Goal: Information Seeking & Learning: Get advice/opinions

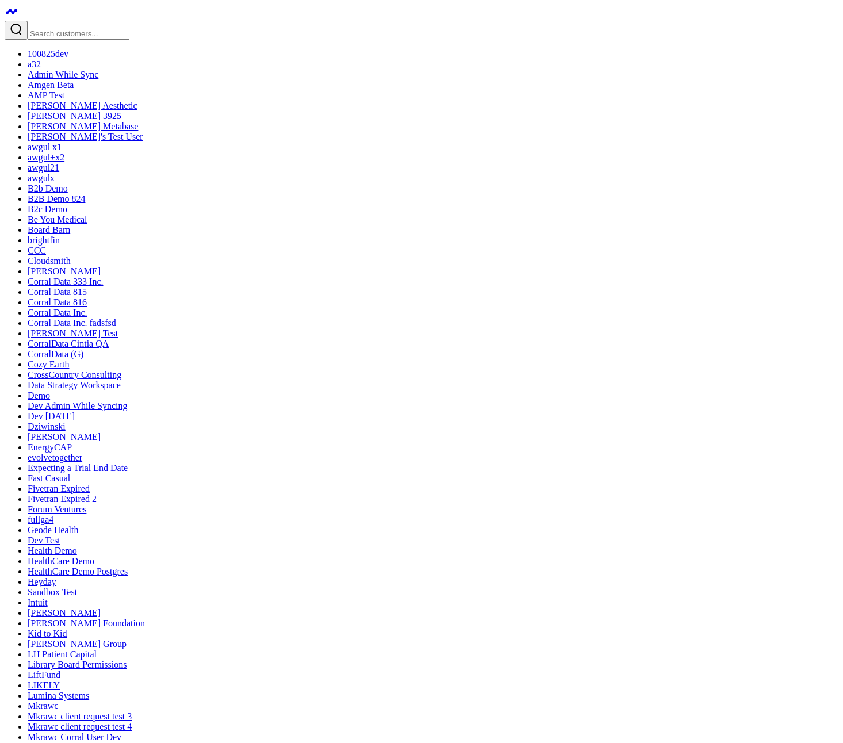
drag, startPoint x: 671, startPoint y: 328, endPoint x: 239, endPoint y: 333, distance: 431.6
drag, startPoint x: 331, startPoint y: 433, endPoint x: 630, endPoint y: 223, distance: 365.9
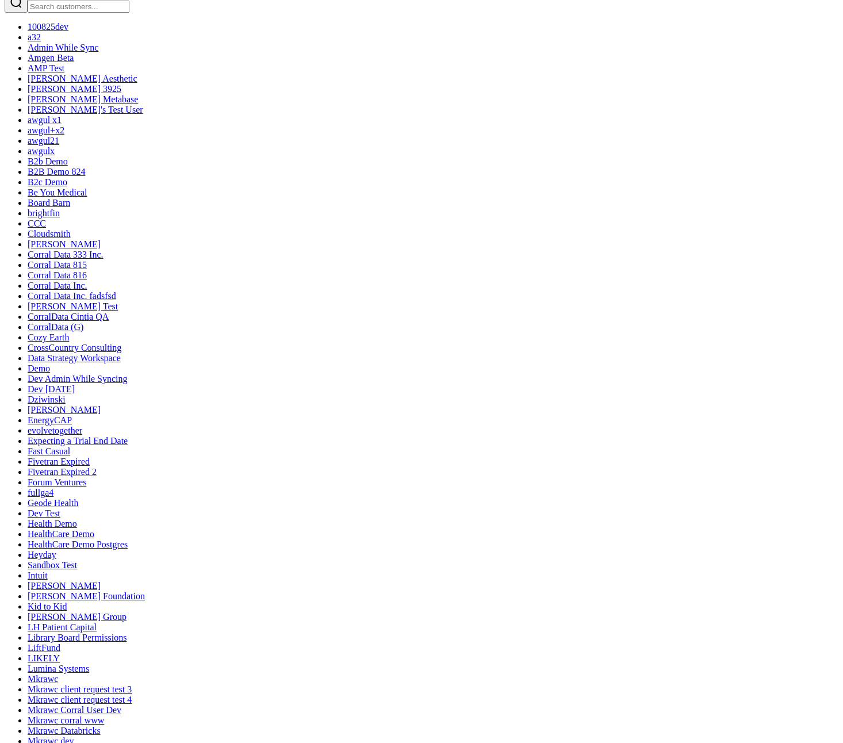
scroll to position [26, 0]
drag, startPoint x: 371, startPoint y: 624, endPoint x: 744, endPoint y: 108, distance: 636.3
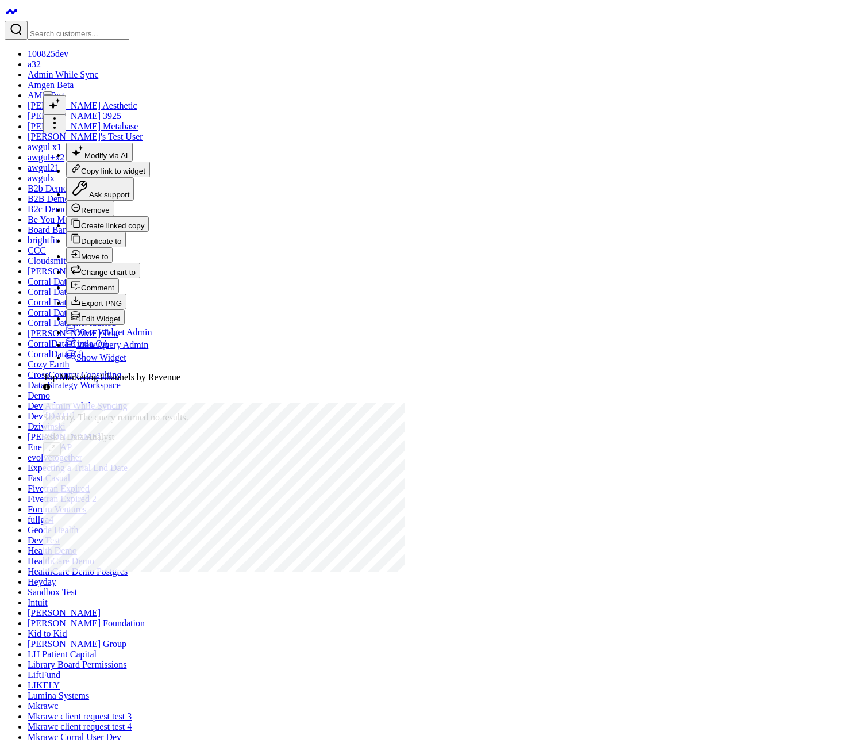
scroll to position [353, 0]
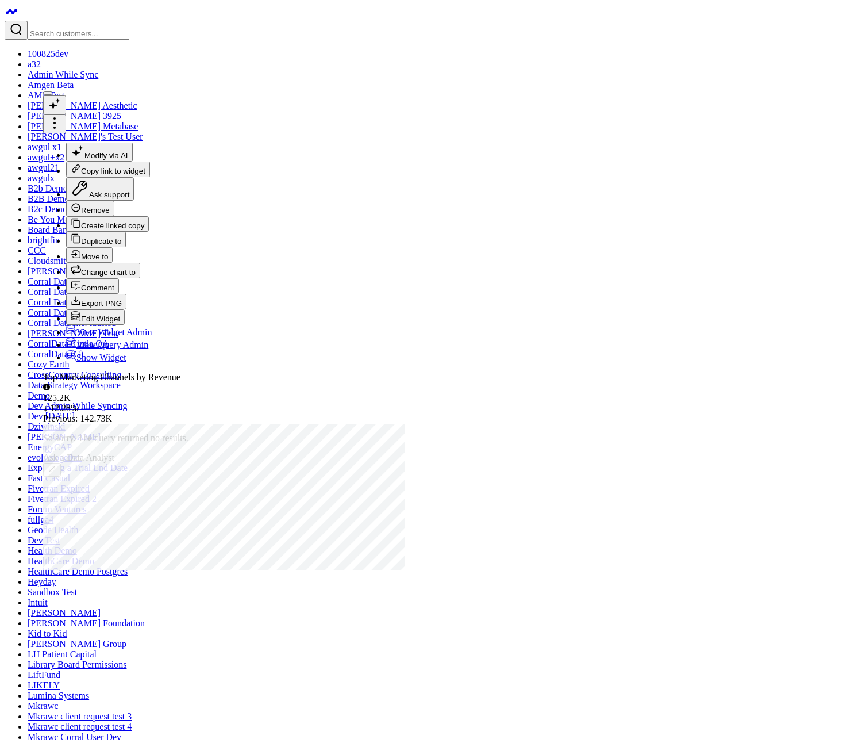
scroll to position [236, 0]
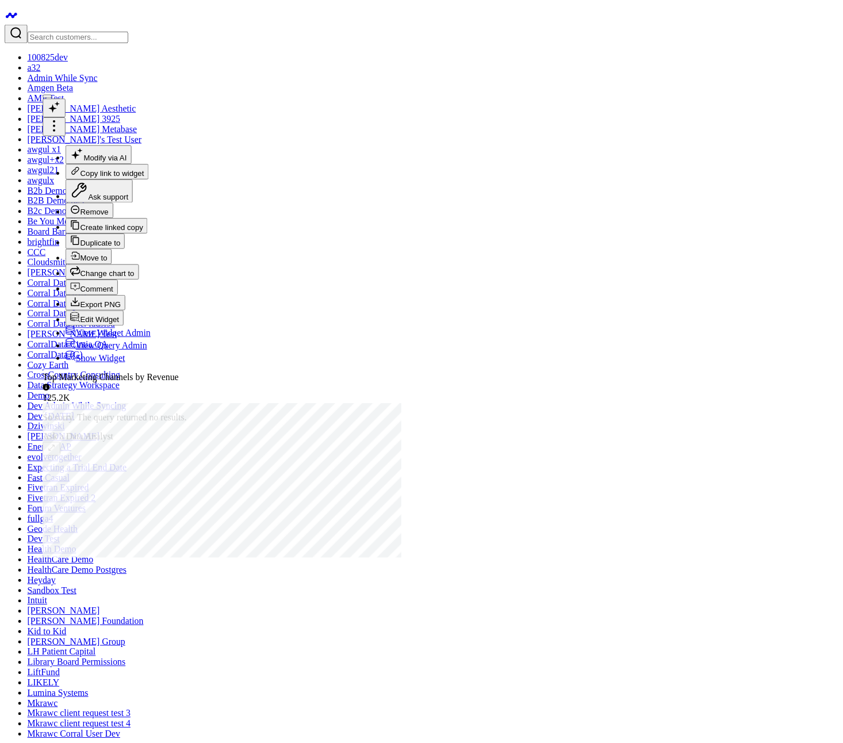
scroll to position [94, 0]
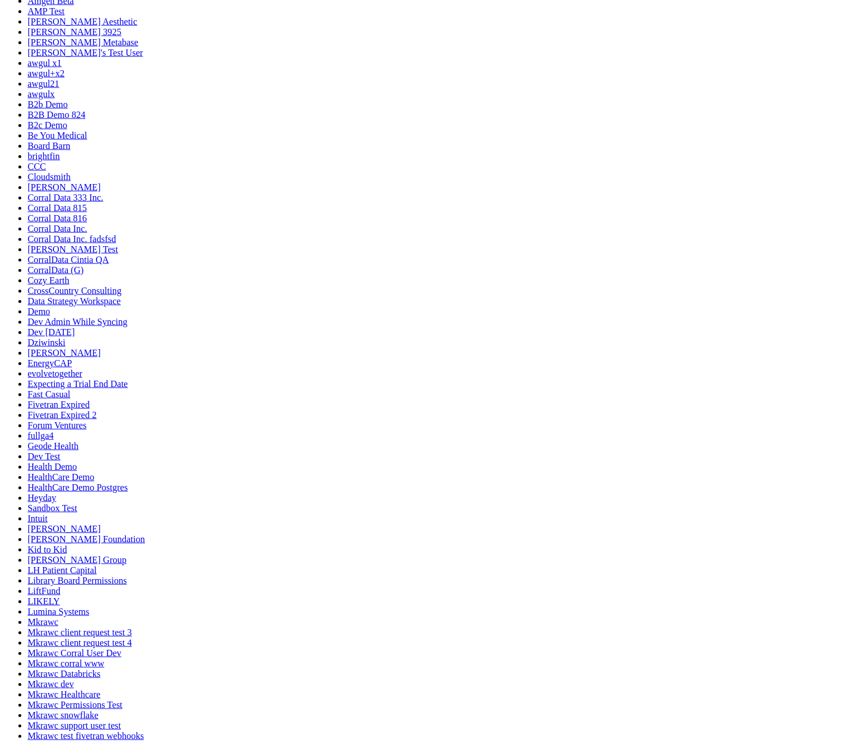
scroll to position [84, 0]
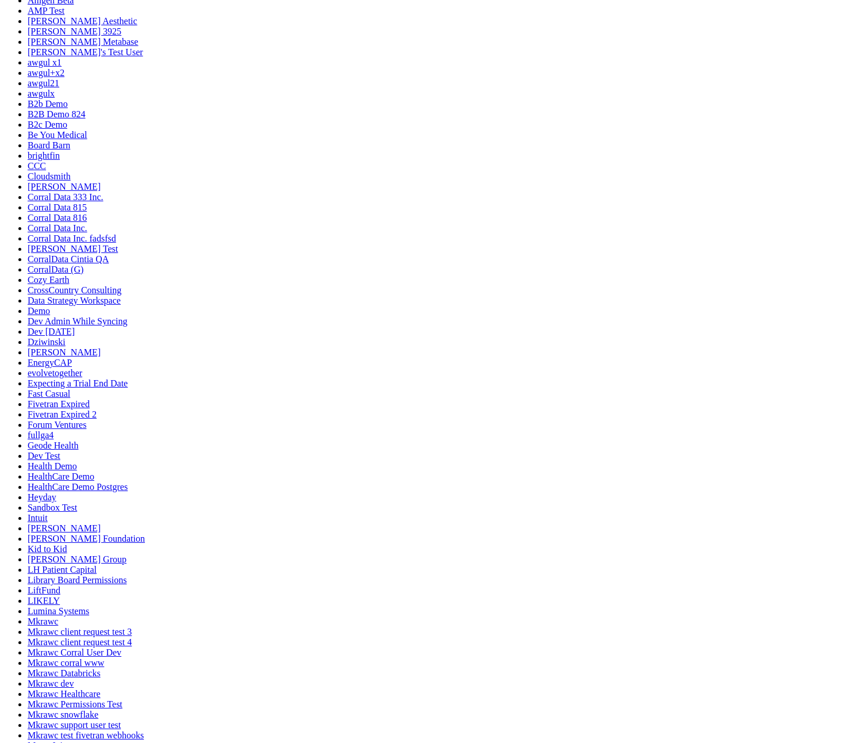
drag, startPoint x: 725, startPoint y: 466, endPoint x: 424, endPoint y: 211, distance: 394.4
drag, startPoint x: 170, startPoint y: 265, endPoint x: 461, endPoint y: 257, distance: 291.5
drag, startPoint x: 515, startPoint y: 480, endPoint x: 394, endPoint y: 295, distance: 220.9
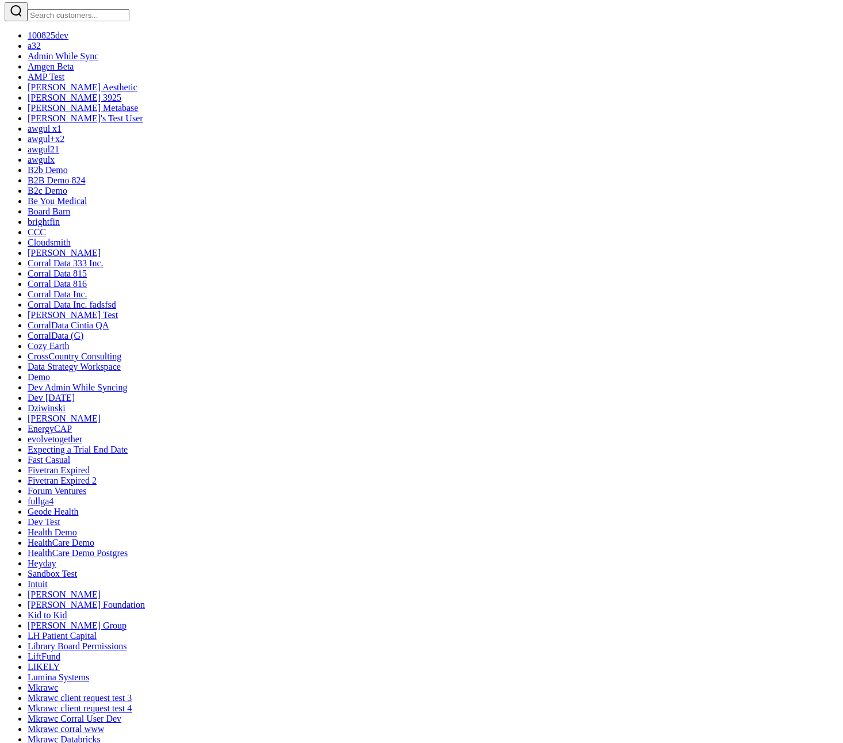
scroll to position [0, 0]
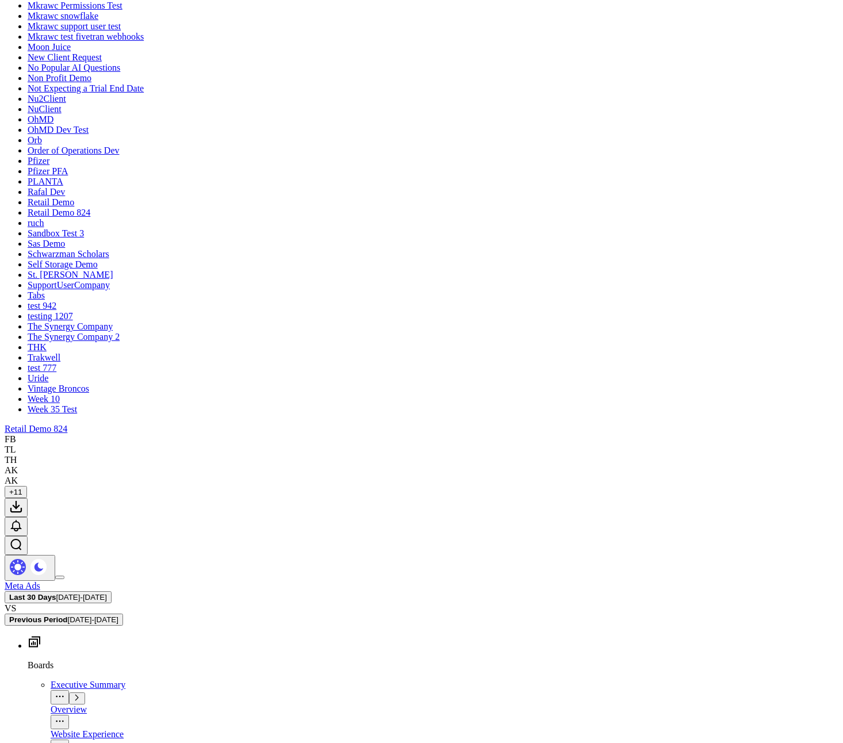
scroll to position [1044, 0]
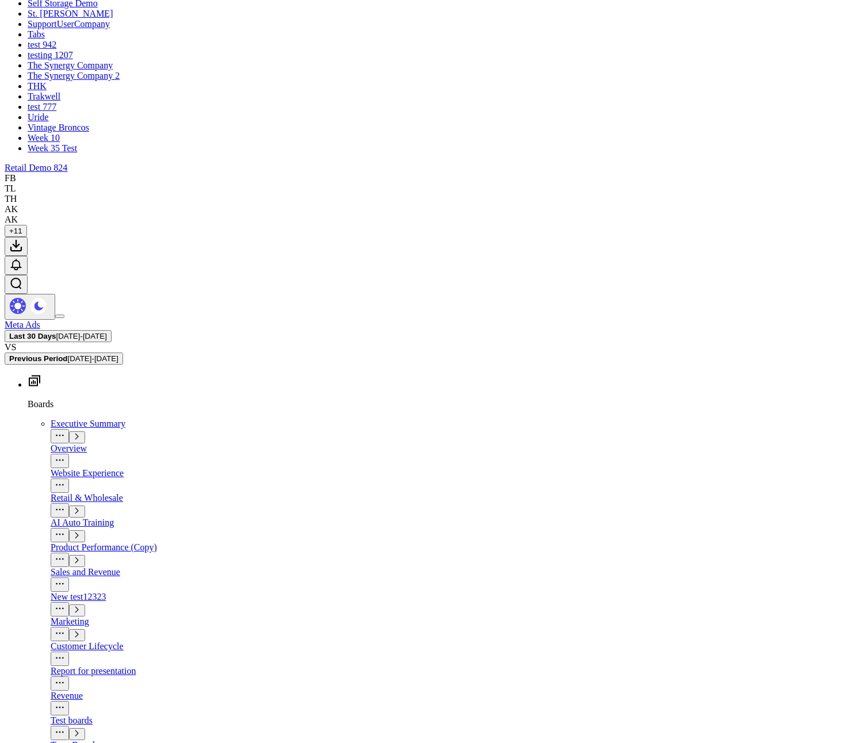
drag, startPoint x: 246, startPoint y: 332, endPoint x: 533, endPoint y: 337, distance: 286.8
drag, startPoint x: 396, startPoint y: 533, endPoint x: 670, endPoint y: 342, distance: 334.3
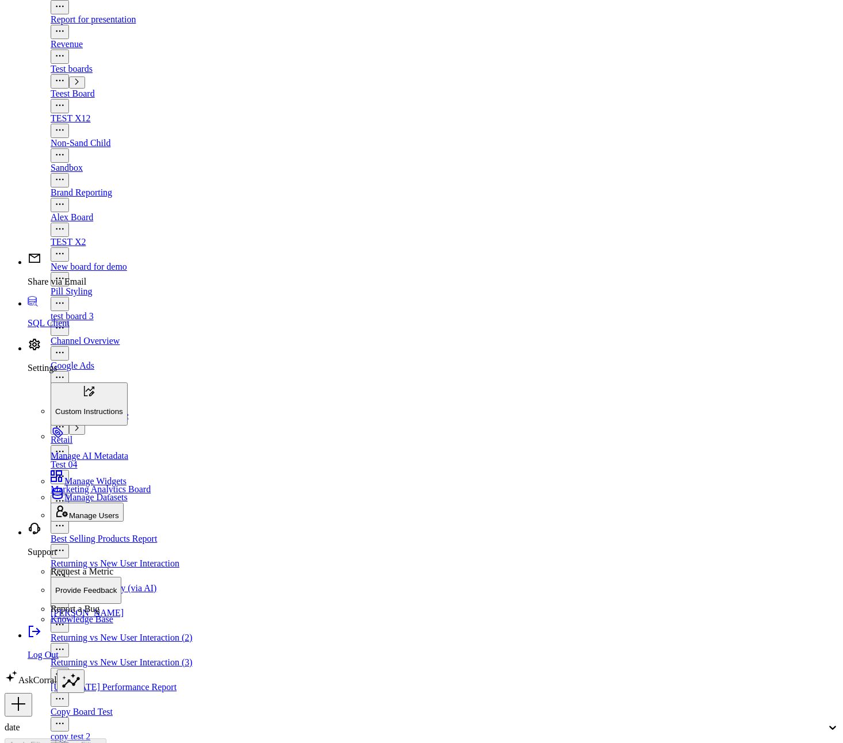
scroll to position [1589, 0]
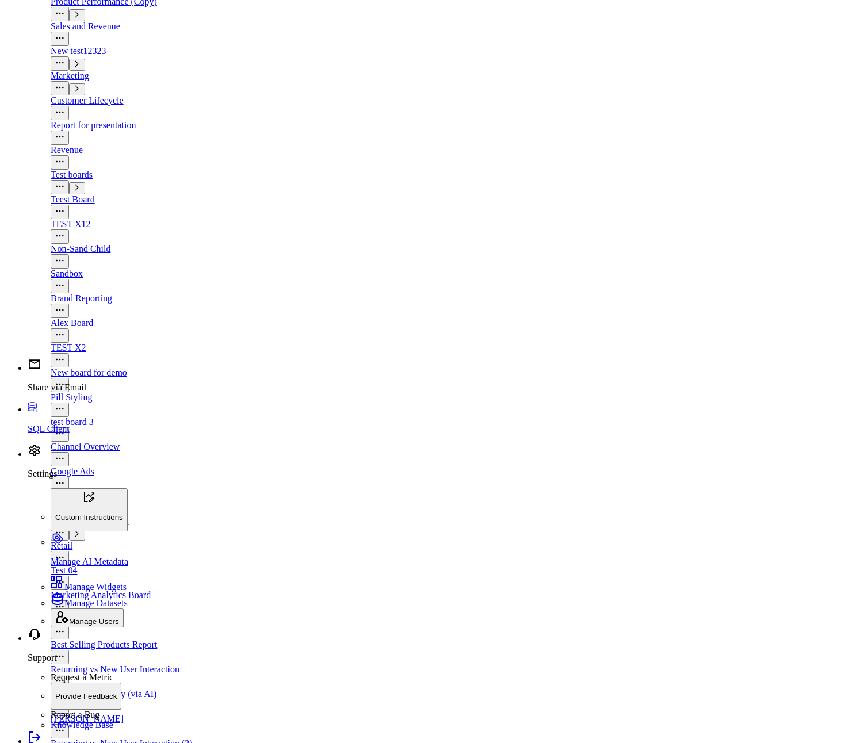
drag, startPoint x: 601, startPoint y: 533, endPoint x: 419, endPoint y: 452, distance: 198.9
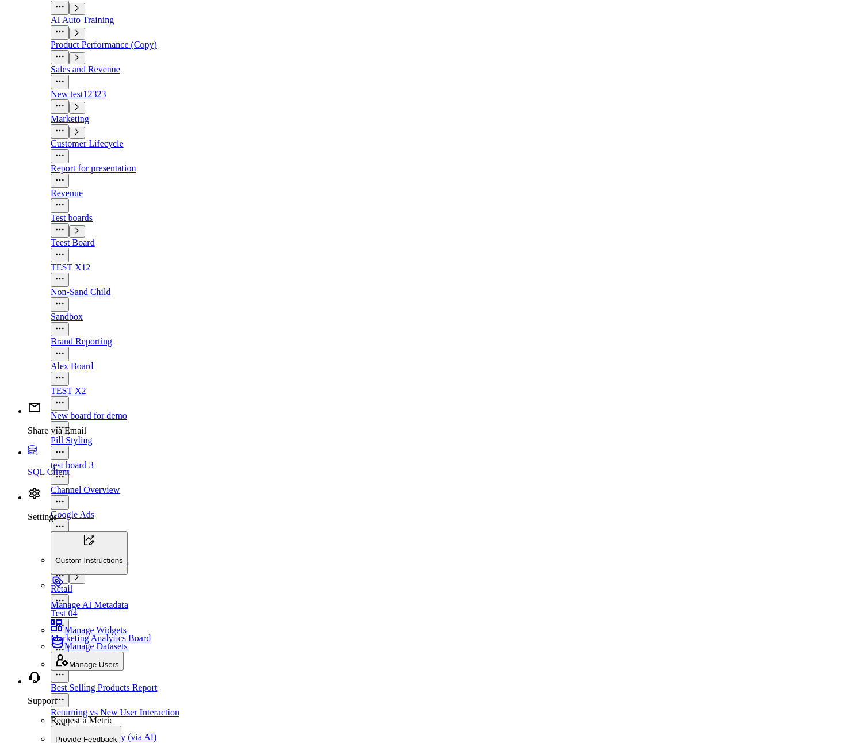
drag, startPoint x: 221, startPoint y: 490, endPoint x: 571, endPoint y: 293, distance: 402.2
drag, startPoint x: 227, startPoint y: 282, endPoint x: 687, endPoint y: 253, distance: 460.7
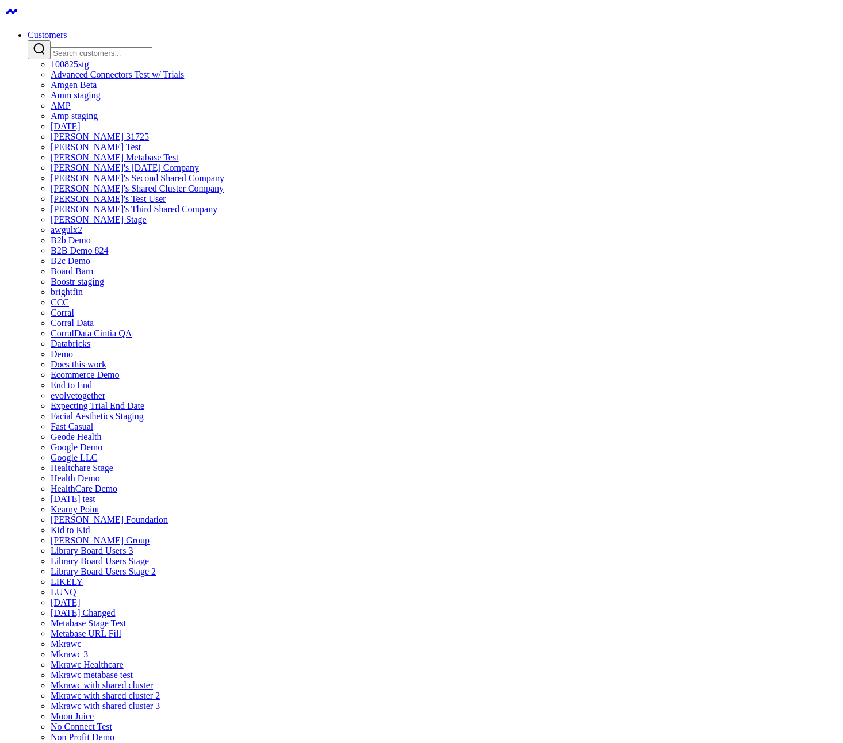
click at [152, 49] on input "Search customers input" at bounding box center [102, 53] width 102 height 12
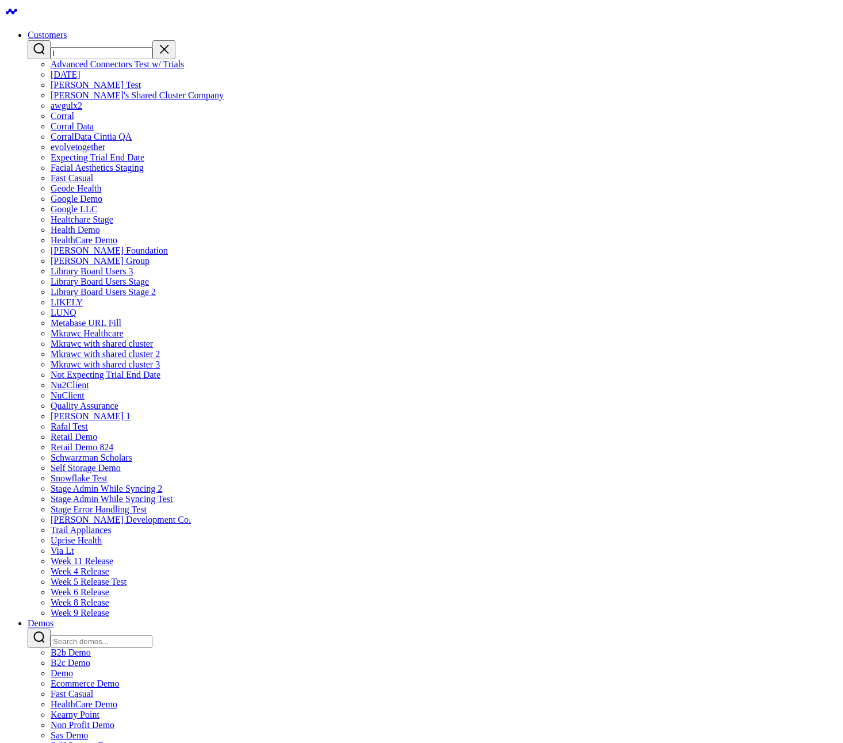
type input "lu"
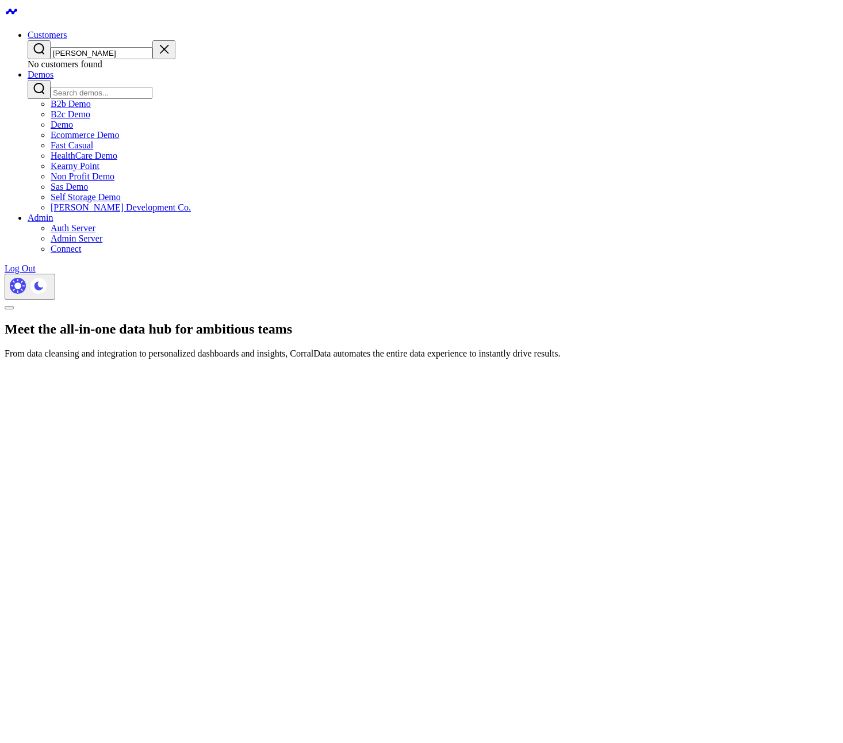
click at [152, 47] on input "[PERSON_NAME]" at bounding box center [102, 53] width 102 height 12
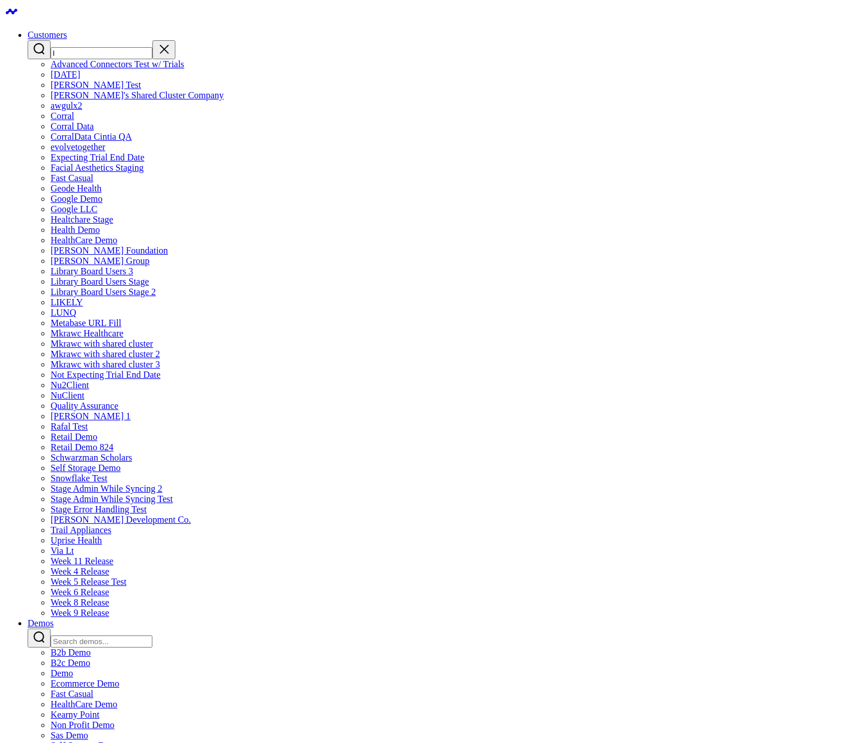
click at [152, 47] on input "l" at bounding box center [102, 53] width 102 height 12
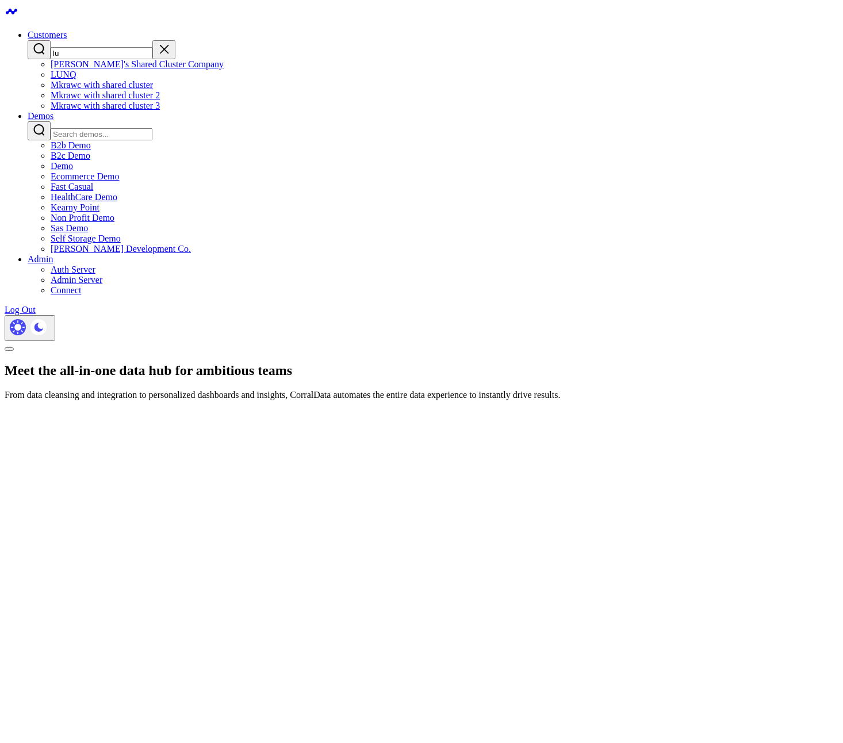
type input "lu"
click at [76, 79] on link "LUNQ" at bounding box center [63, 75] width 25 height 10
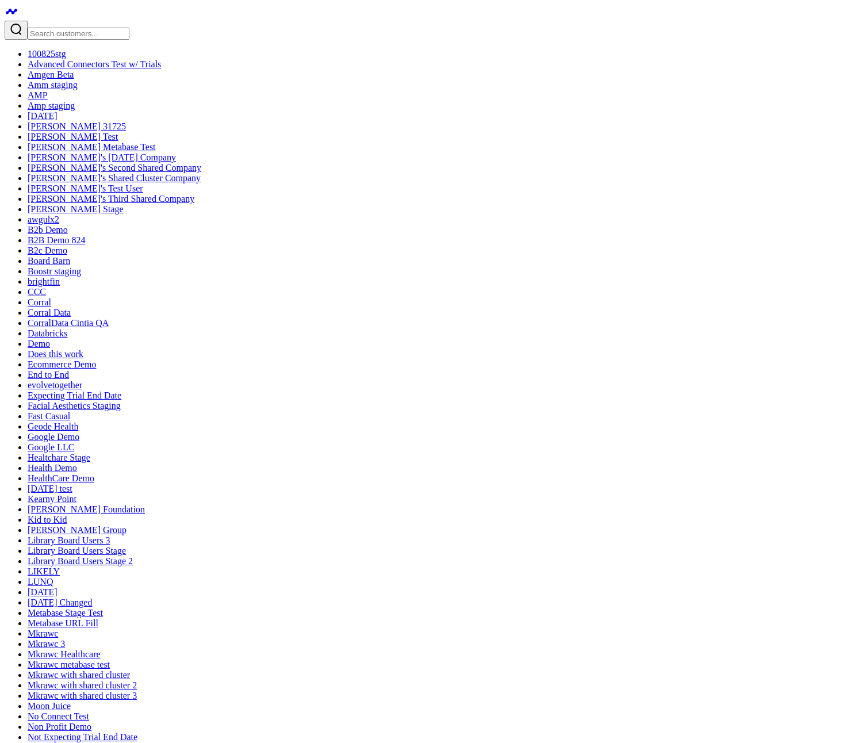
type textarea "what type of filters would be more useful in this products to extract the incre…"
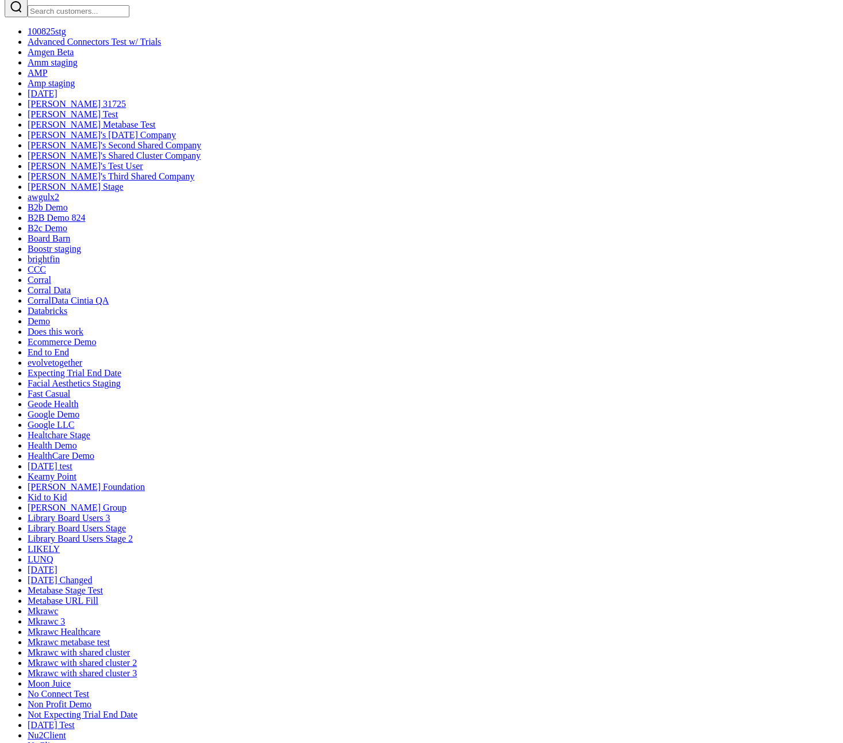
drag, startPoint x: 484, startPoint y: 360, endPoint x: 445, endPoint y: 215, distance: 150.4
copy code "SELECT category, YEAR, MONTH, SUM(revenue_) AS total_revenue FROM google_sheets…"
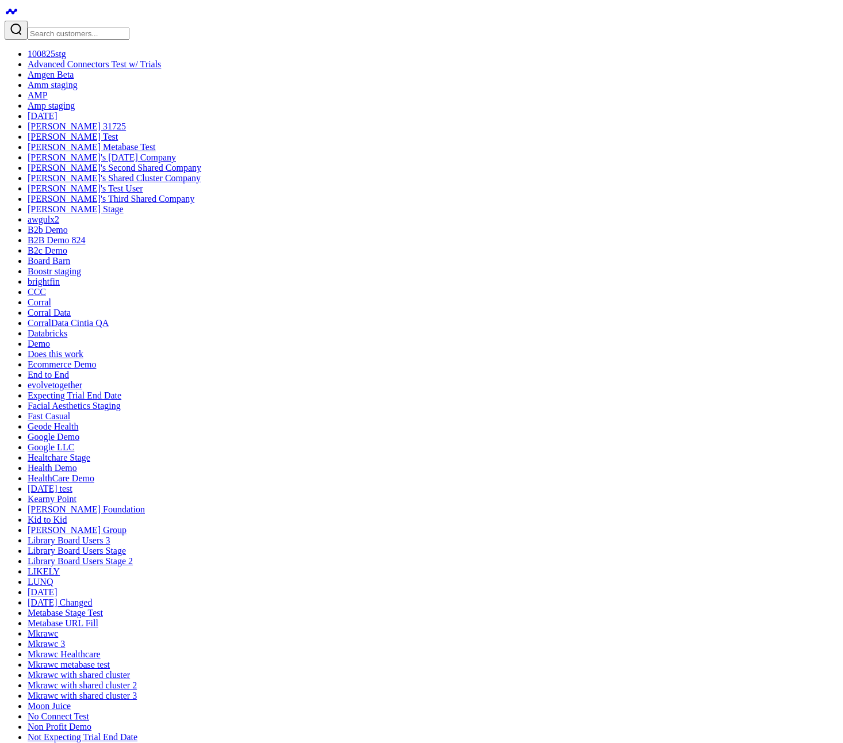
drag, startPoint x: 438, startPoint y: 569, endPoint x: 507, endPoint y: 567, distance: 69.0
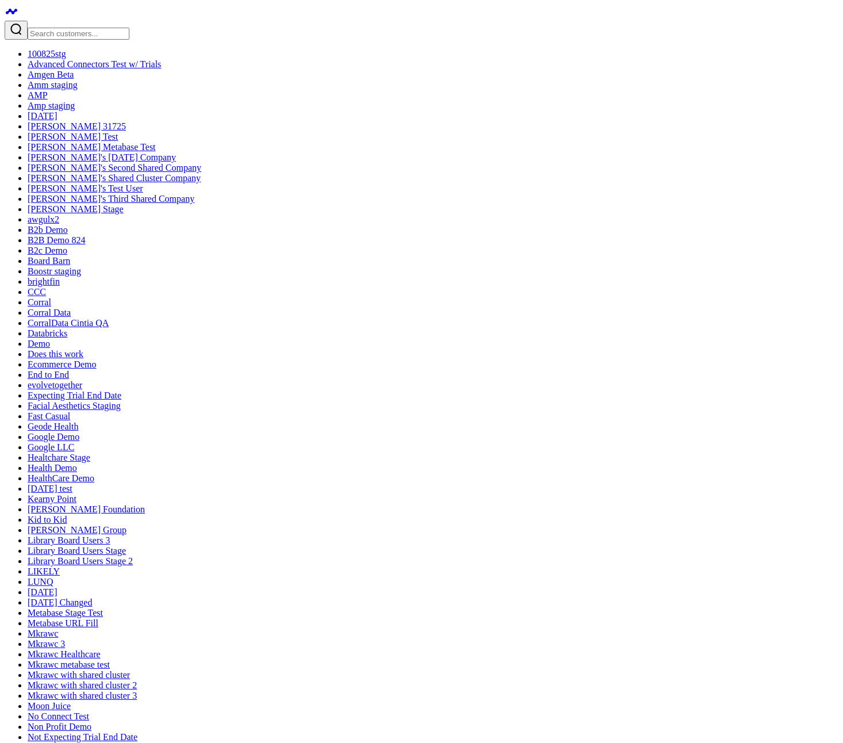
copy p "product category,"
drag, startPoint x: 505, startPoint y: 371, endPoint x: 502, endPoint y: 360, distance: 11.8
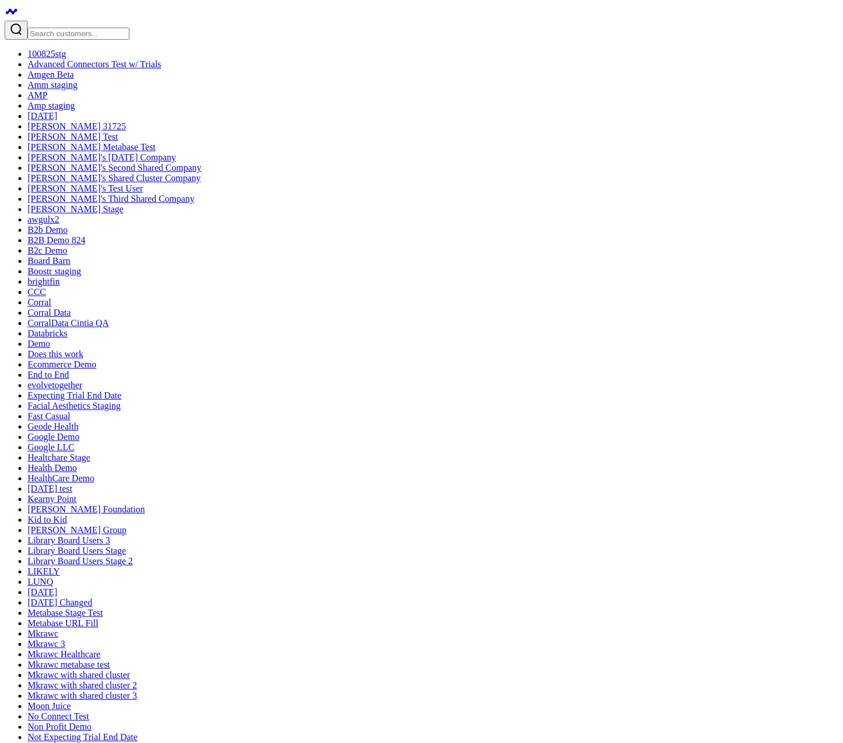
drag, startPoint x: 500, startPoint y: 379, endPoint x: 445, endPoint y: 234, distance: 155.3
copy code "SELECT category, YEAR, MONTH, SUM(revenue_) AS total_revenue FROM google_sheets…"
